Goal: Find specific page/section: Find specific page/section

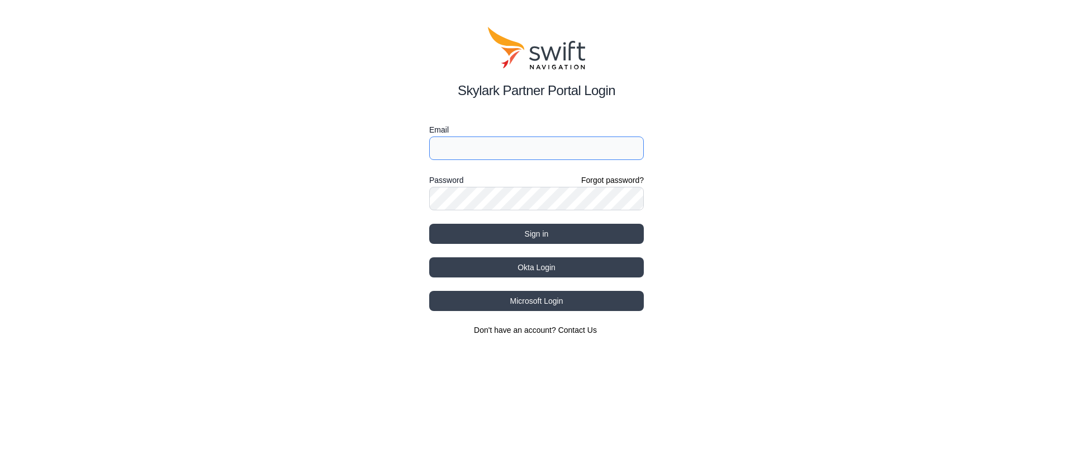
click at [582, 148] on input "Email" at bounding box center [536, 147] width 215 height 23
type input "[EMAIL_ADDRESS][PERSON_NAME][DOMAIN_NAME]"
click at [429, 224] on button "Sign in" at bounding box center [536, 234] width 215 height 20
select select
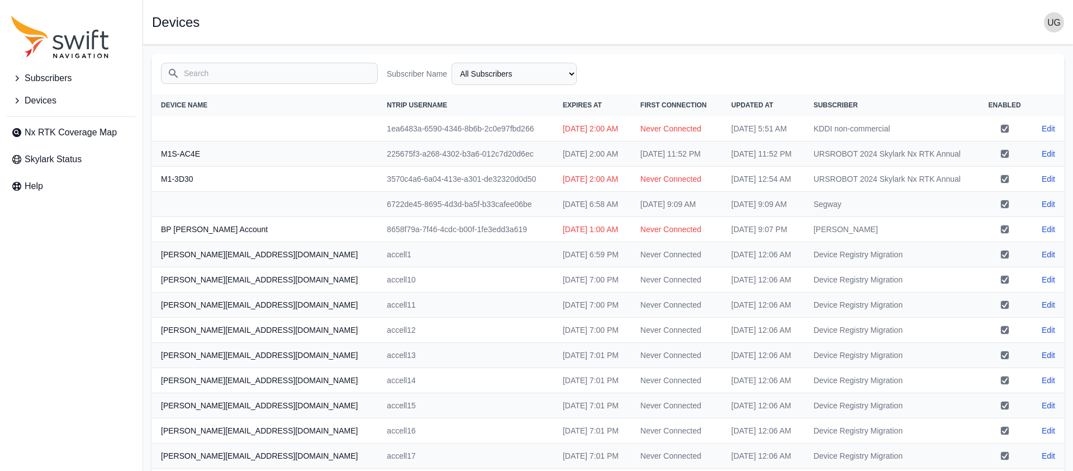
click at [271, 74] on input "Search" at bounding box center [269, 73] width 217 height 21
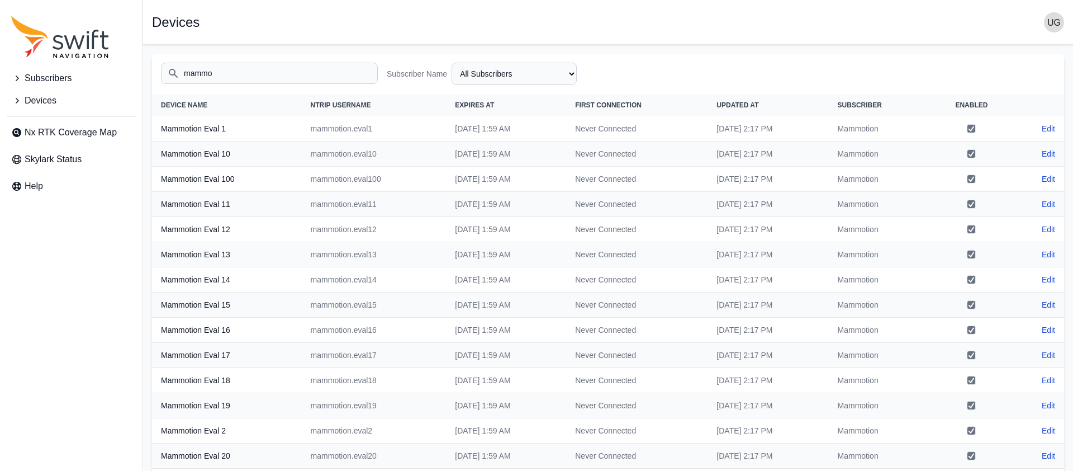
type input "mammo"
